Goal: Find specific page/section: Find specific page/section

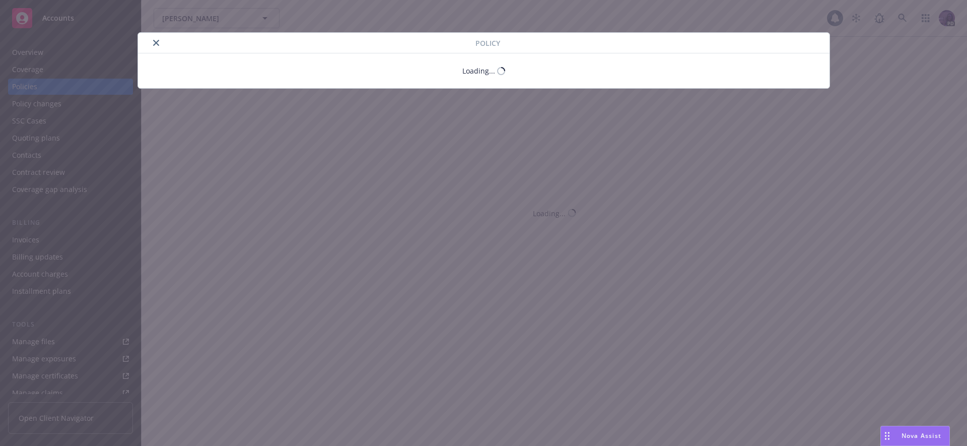
click at [65, 84] on div "Policy Loading..." at bounding box center [483, 223] width 967 height 446
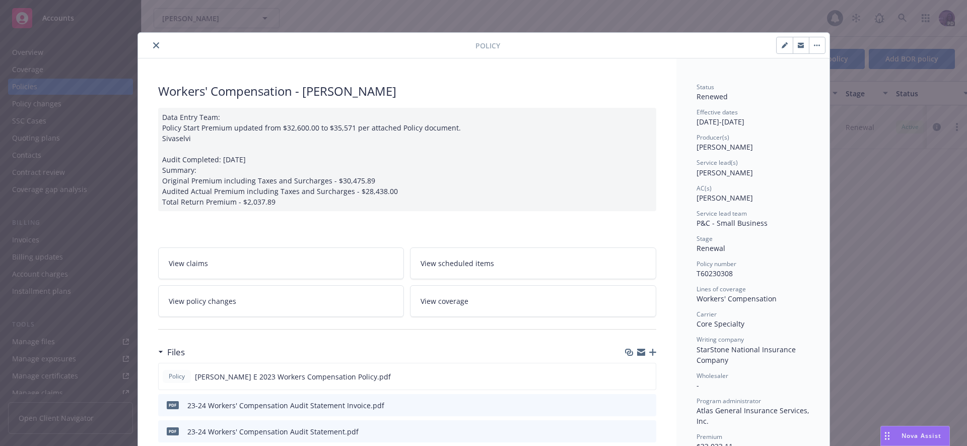
click at [150, 46] on button "close" at bounding box center [156, 45] width 12 height 12
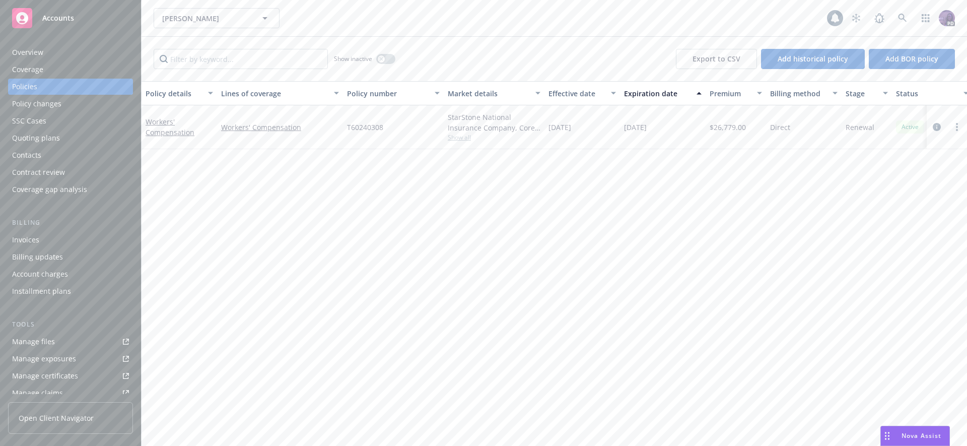
click at [85, 85] on div "Policies" at bounding box center [70, 87] width 117 height 16
click at [352, 21] on div "[PERSON_NAME] [PERSON_NAME] [PERSON_NAME]" at bounding box center [491, 18] width 674 height 20
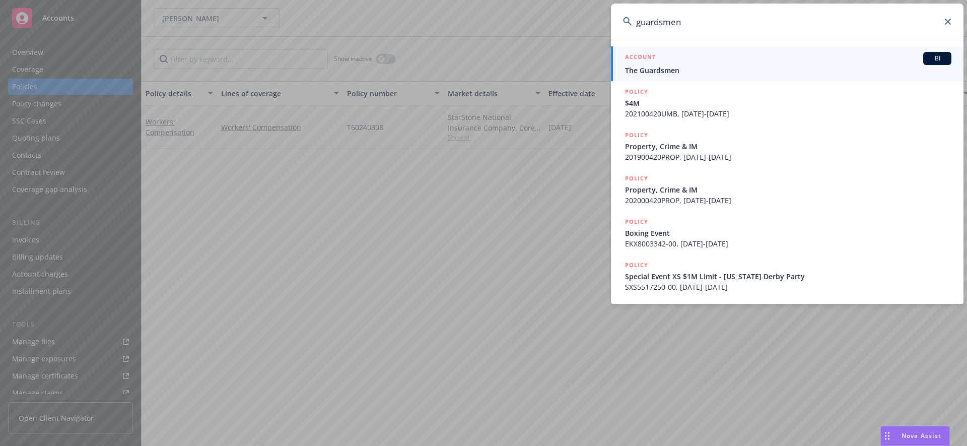
type input "guardsmen"
click at [643, 53] on h5 "ACCOUNT" at bounding box center [640, 58] width 31 height 12
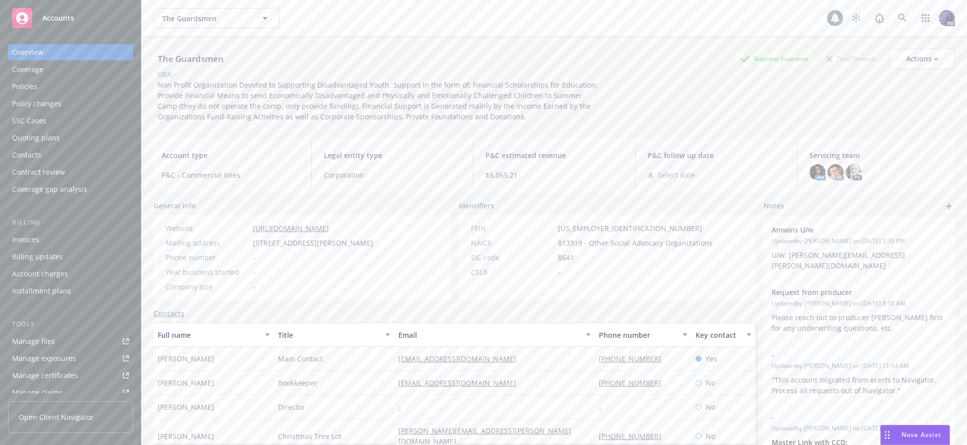
click at [350, 13] on div "The Guardsmen The Guardsmen" at bounding box center [491, 18] width 674 height 20
click at [61, 138] on div "Quoting plans" at bounding box center [70, 138] width 117 height 16
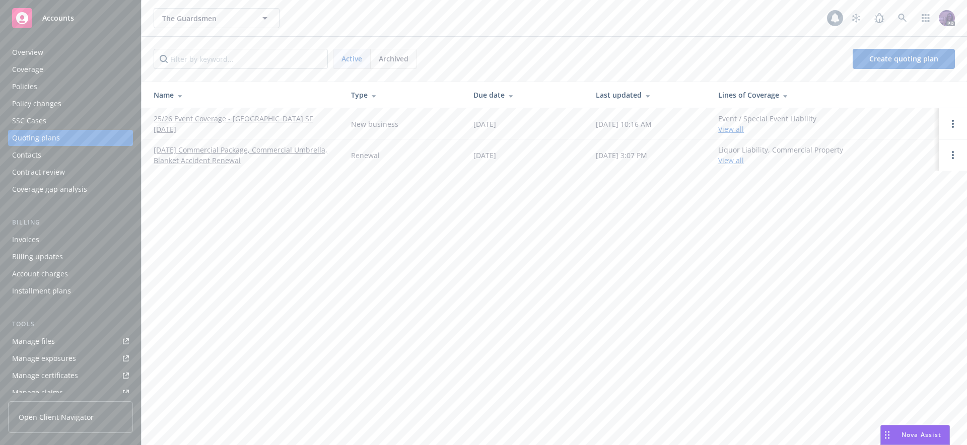
click at [250, 125] on link "25/26 Event Coverage - [GEOGRAPHIC_DATA] SF [DATE]" at bounding box center [244, 123] width 181 height 21
